Goal: Transaction & Acquisition: Purchase product/service

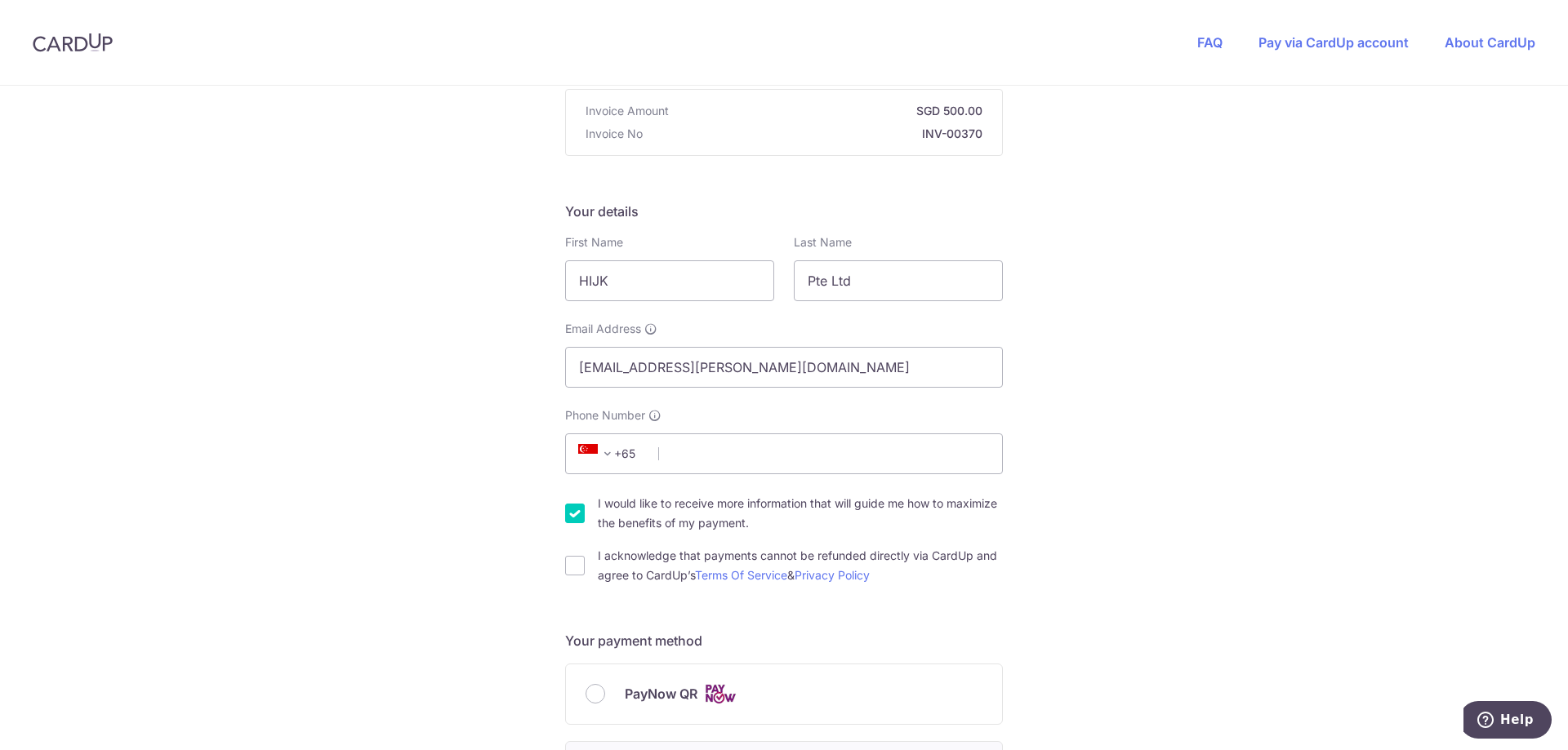
scroll to position [409, 0]
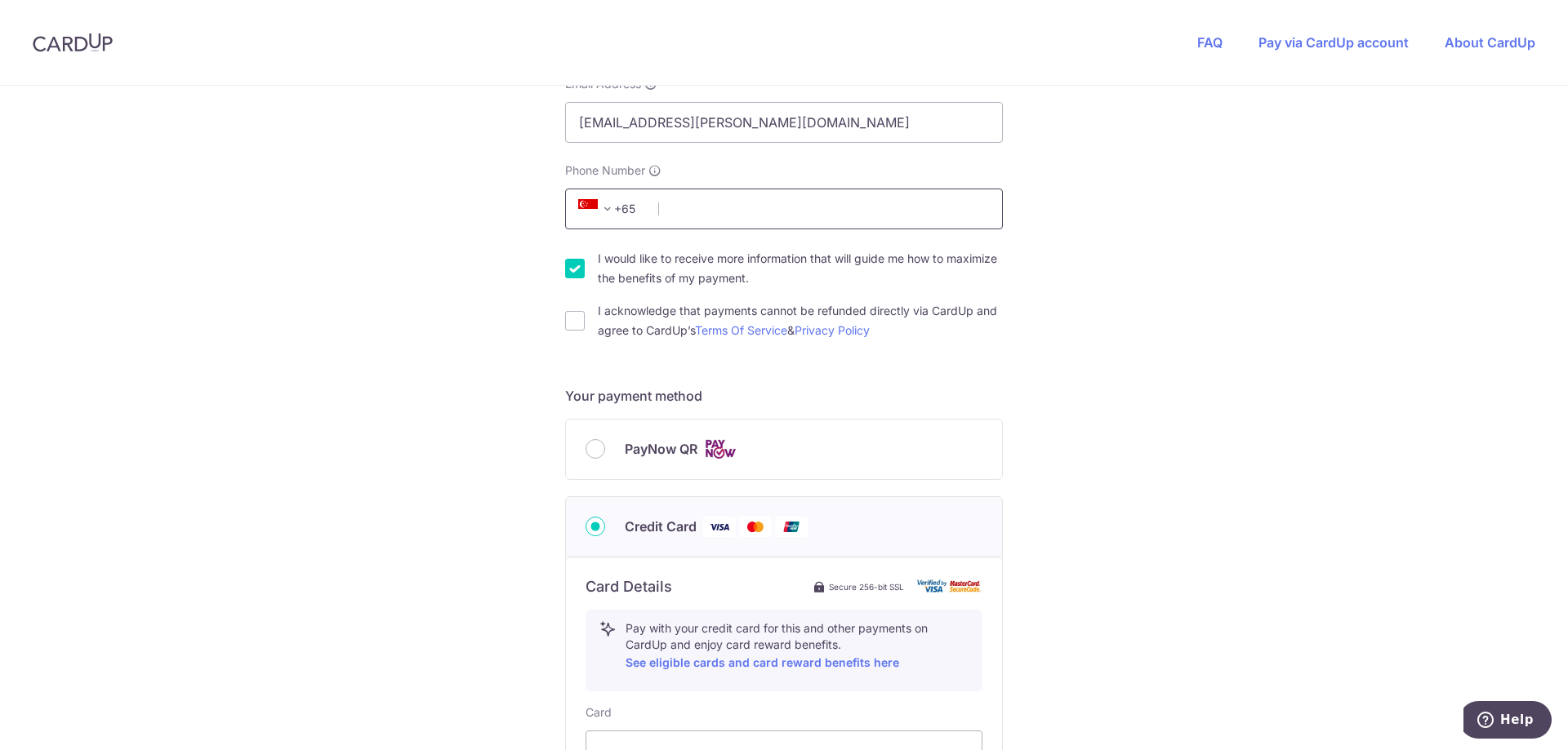
click at [688, 209] on input "Phone Number" at bounding box center [784, 209] width 437 height 41
type input "91555162"
type input "530328"
type input "BLK [STREET_ADDRESS]"
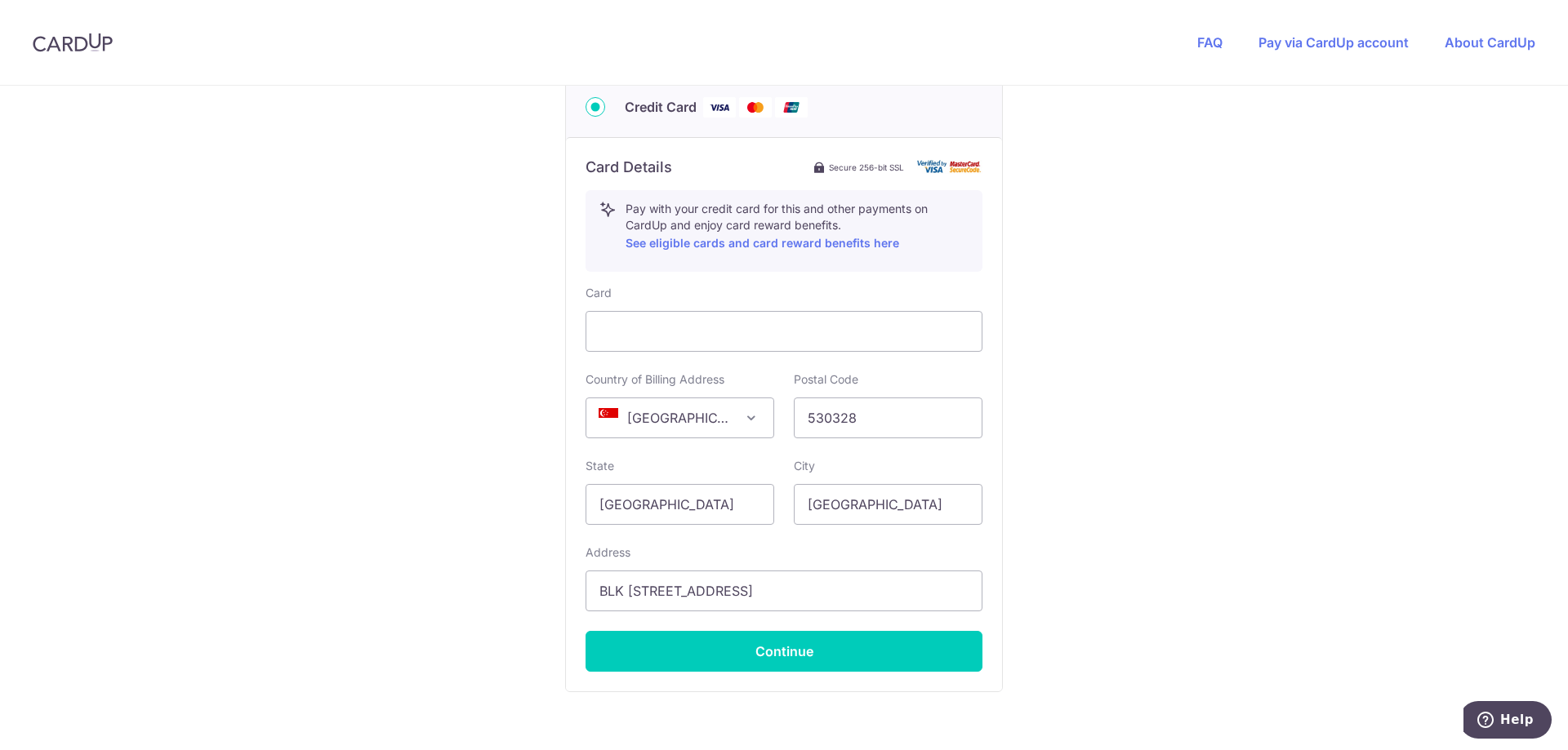
click at [1225, 353] on div "You are paying [DATE] Corporate Services Pte Ltd [DATE] Corporate Services Pte …" at bounding box center [784, 54] width 1568 height 1593
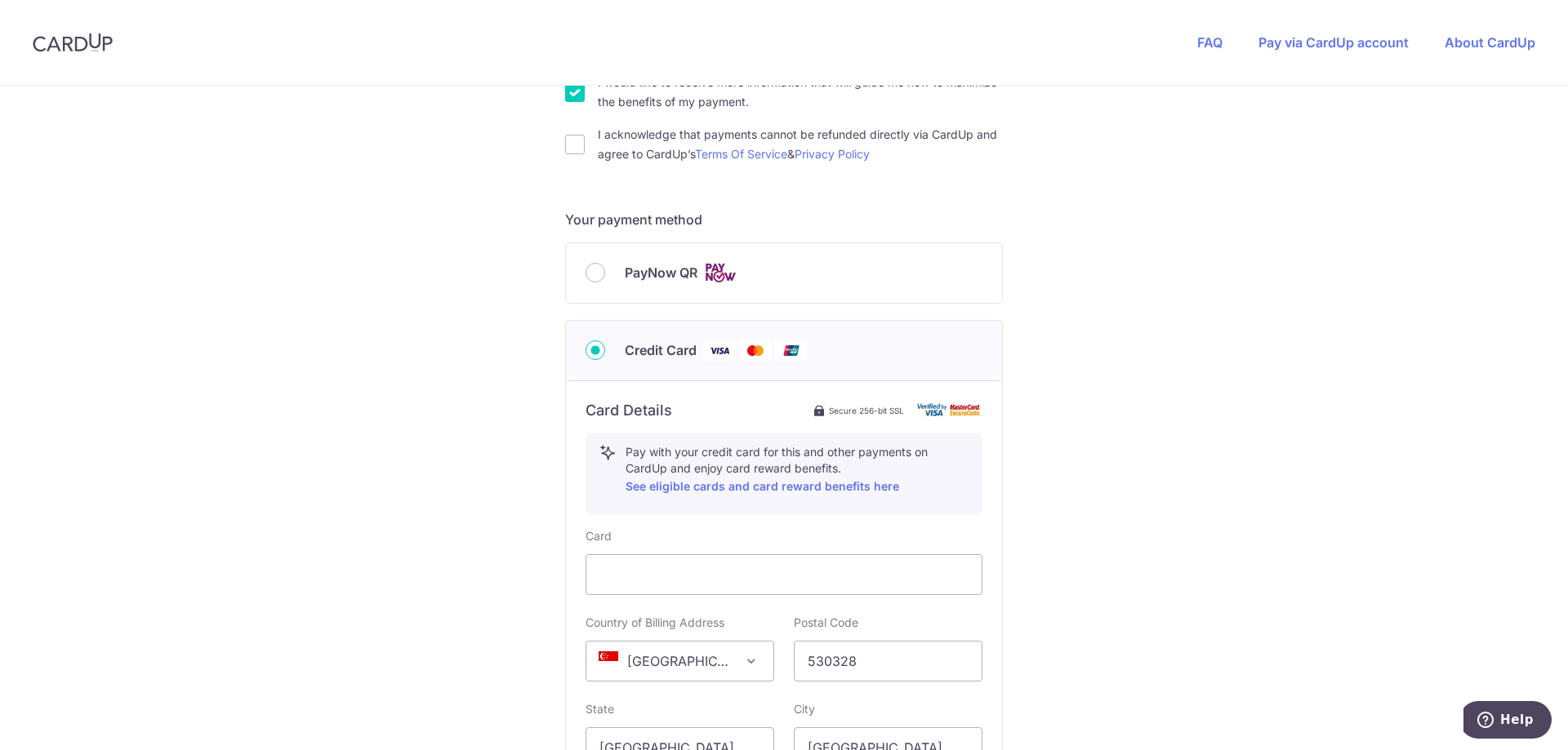
scroll to position [583, 0]
click at [643, 288] on div "PayNow QR" at bounding box center [784, 275] width 436 height 59
click at [581, 274] on div "PayNow QR" at bounding box center [784, 275] width 436 height 59
click at [586, 274] on input "PayNow QR" at bounding box center [596, 274] width 20 height 20
radio input "true"
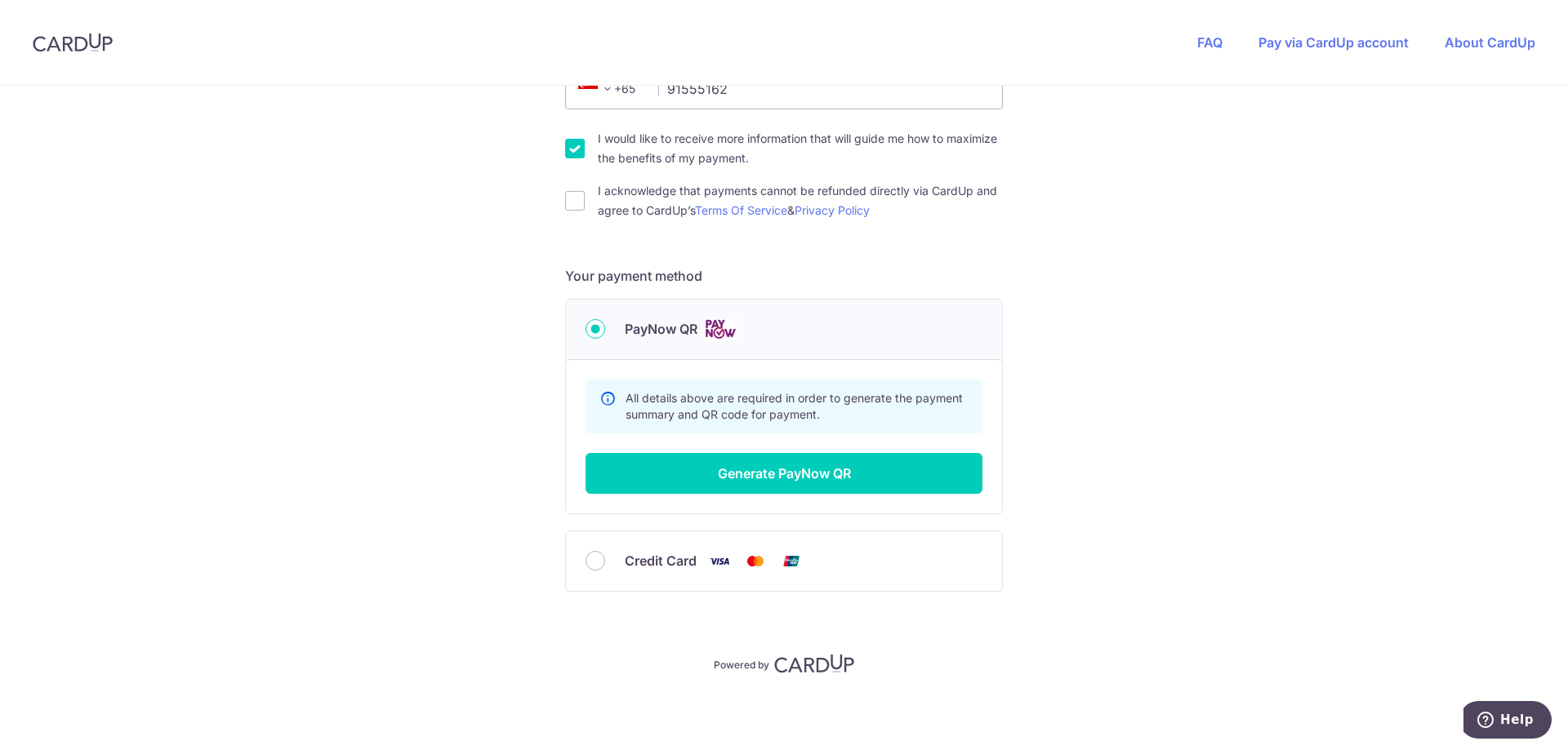
scroll to position [528, 0]
click at [770, 484] on button "Generate PayNow QR" at bounding box center [784, 473] width 397 height 41
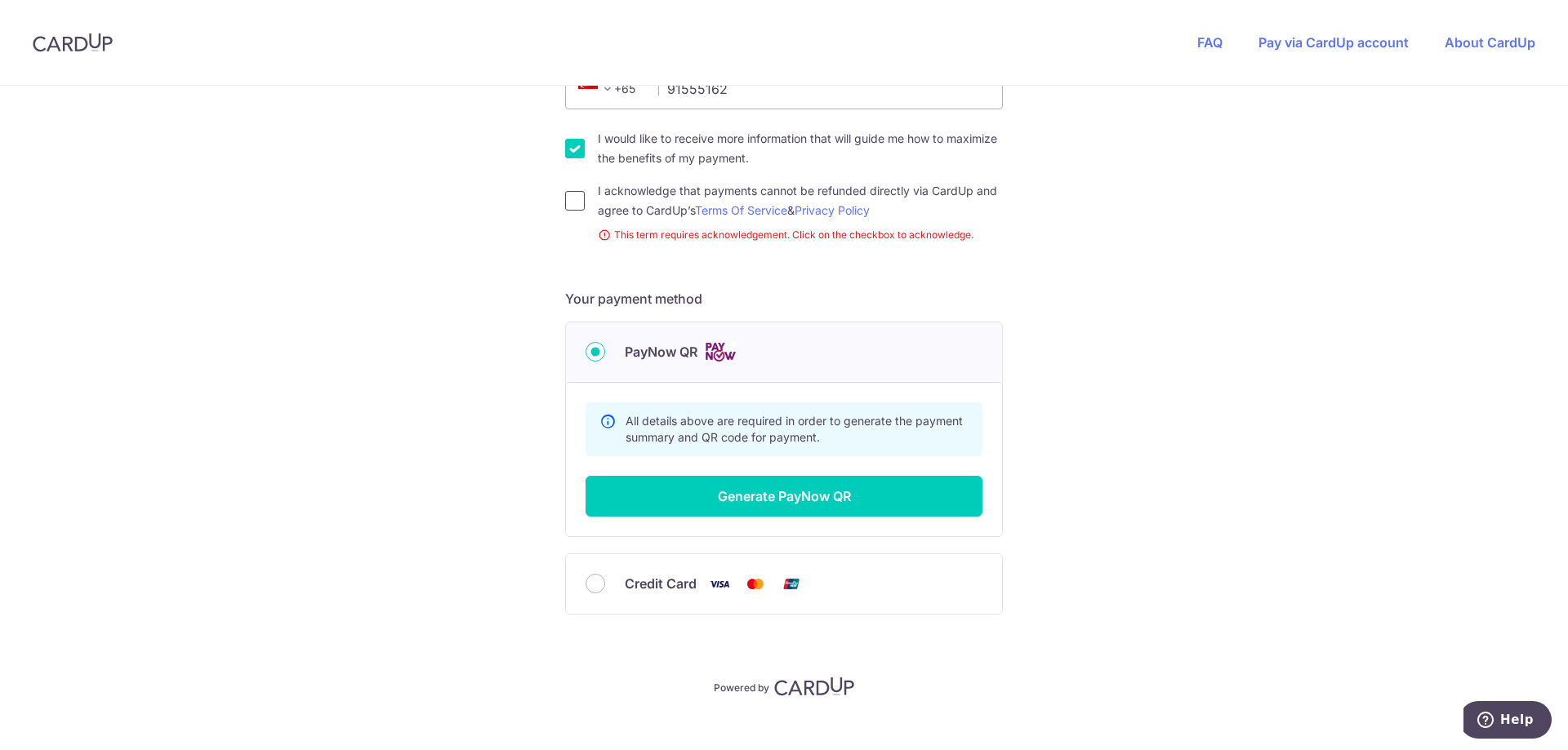
click at [571, 201] on input "I acknowledge that payments cannot be refunded directly via CardUp and agree to…" at bounding box center [575, 201] width 20 height 20
checkbox input "true"
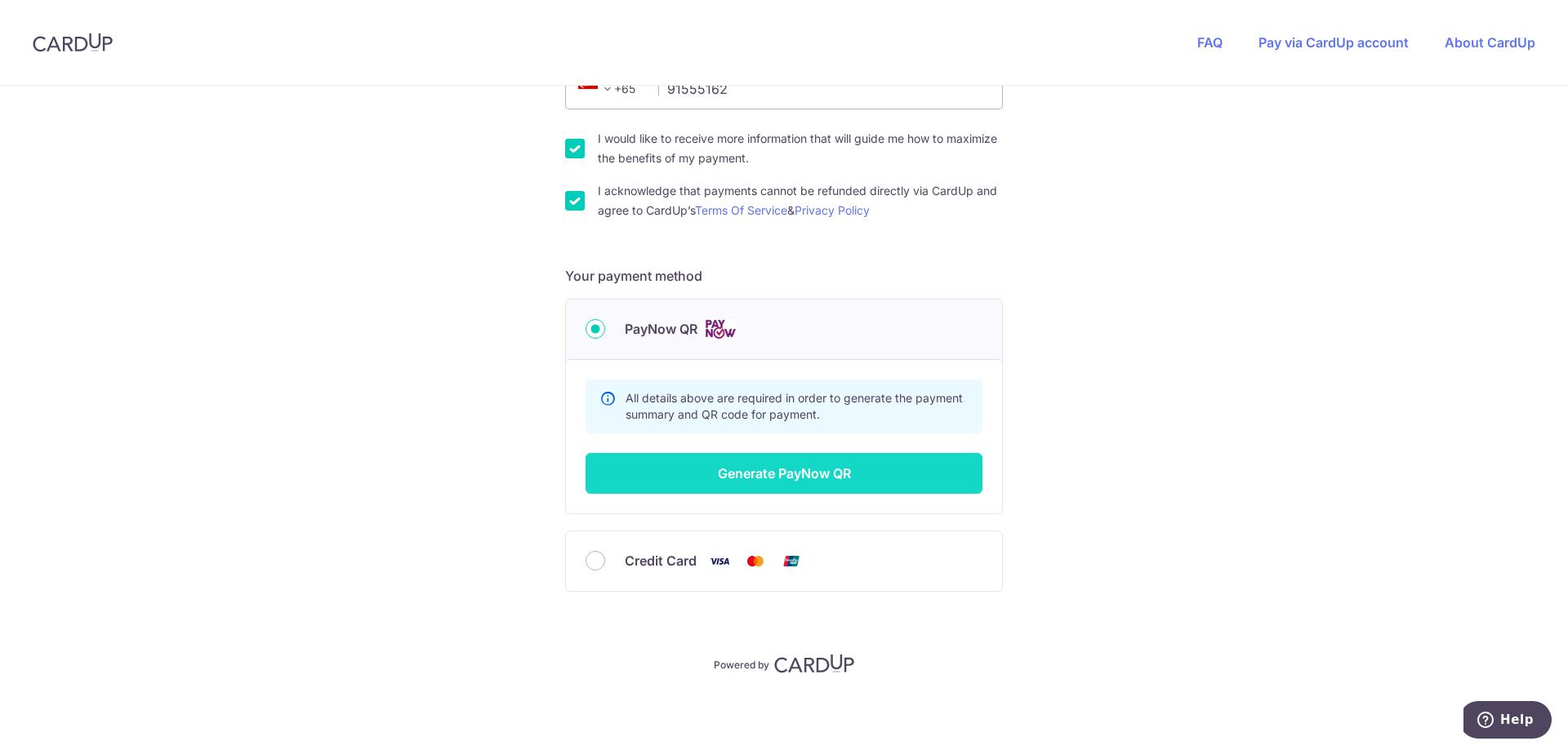
click at [843, 480] on button "Generate PayNow QR" at bounding box center [784, 473] width 397 height 41
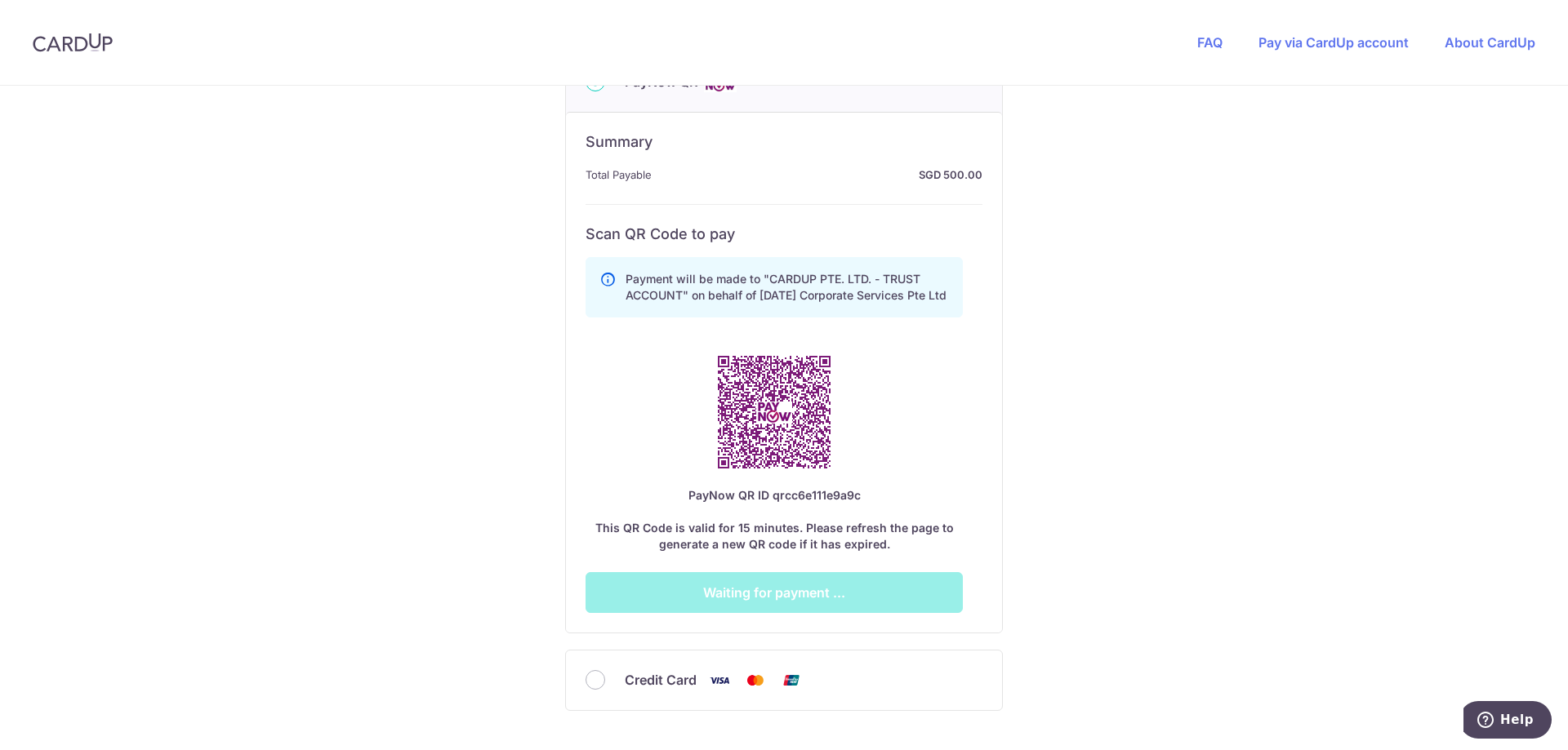
scroll to position [855, 0]
